Goal: Find specific page/section: Find specific page/section

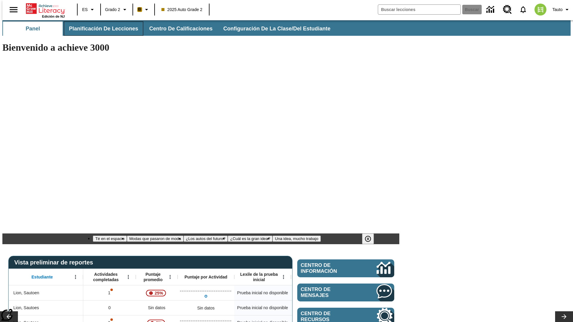
click at [100, 29] on span "Planificación de lecciones" at bounding box center [103, 28] width 69 height 7
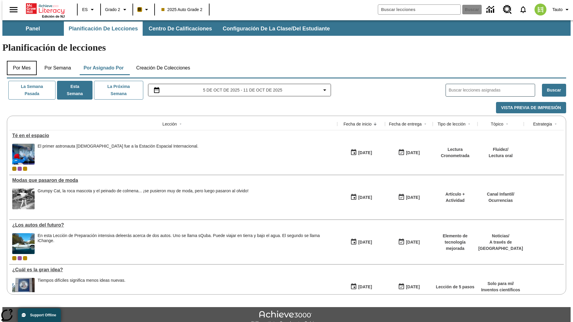
click at [19, 61] on button "Por mes" at bounding box center [22, 68] width 30 height 14
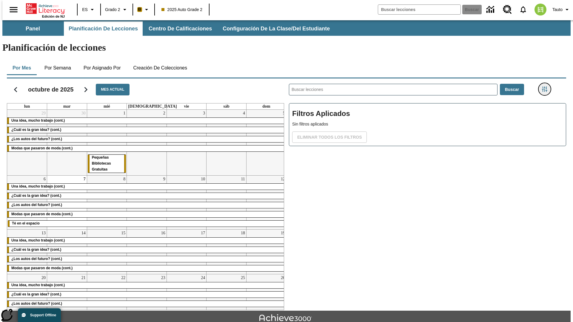
click at [546, 87] on icon "Menú lateral de filtros" at bounding box center [544, 89] width 5 height 5
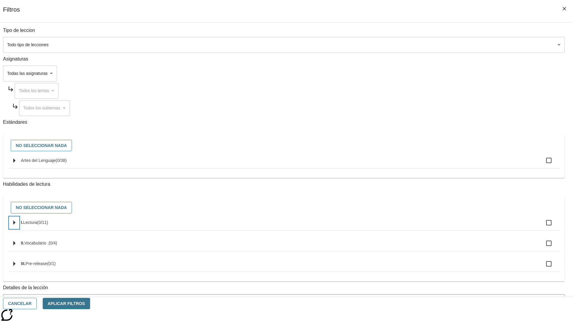
click at [16, 225] on icon "Seleccione habilidades" at bounding box center [14, 223] width 2 height 4
click at [37, 304] on button "Cancelar" at bounding box center [20, 304] width 34 height 12
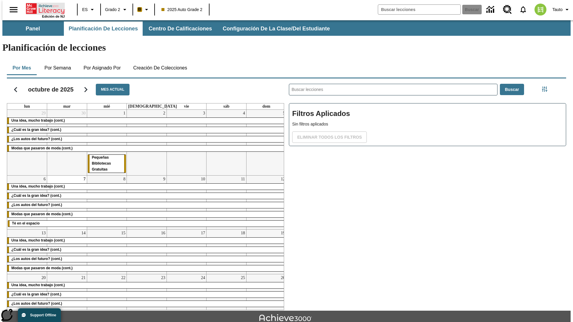
click at [43, 8] on icon "Portada" at bounding box center [46, 9] width 40 height 12
